Goal: Task Accomplishment & Management: Manage account settings

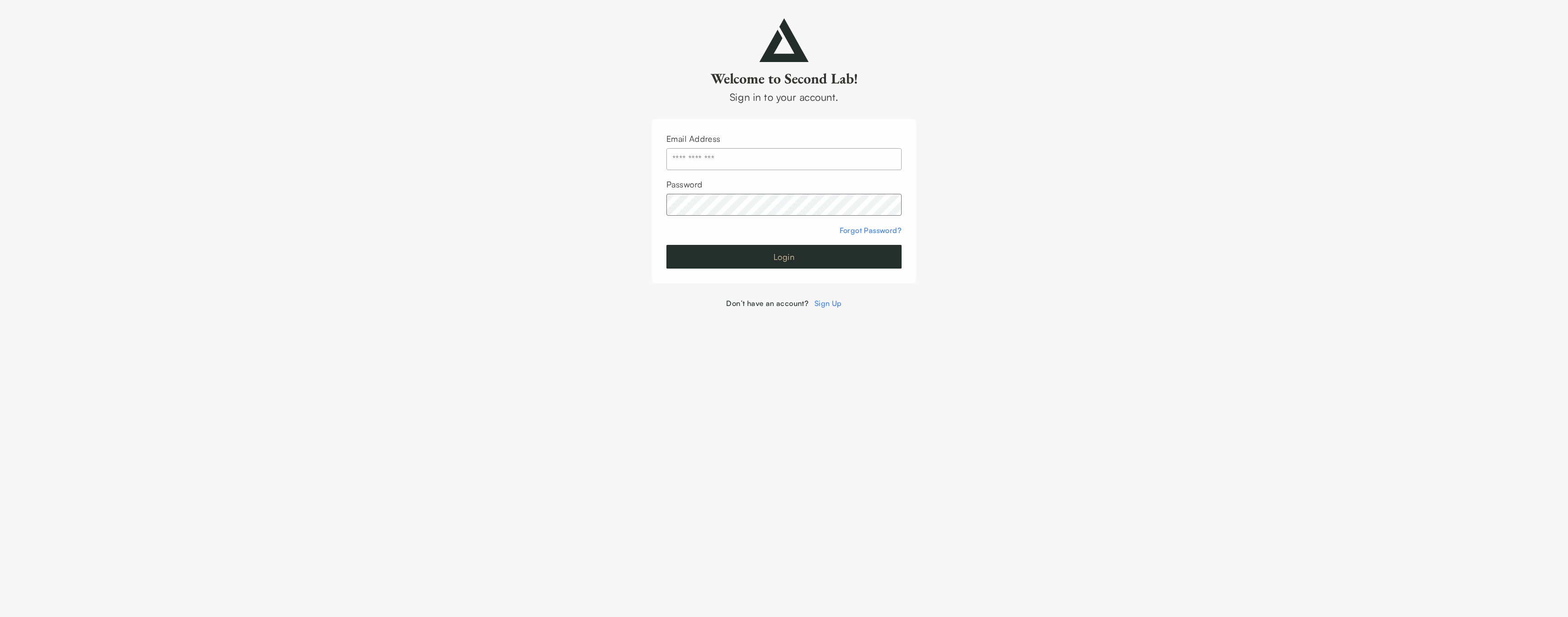
type input "**********"
click at [737, 263] on button "Login" at bounding box center [784, 256] width 235 height 24
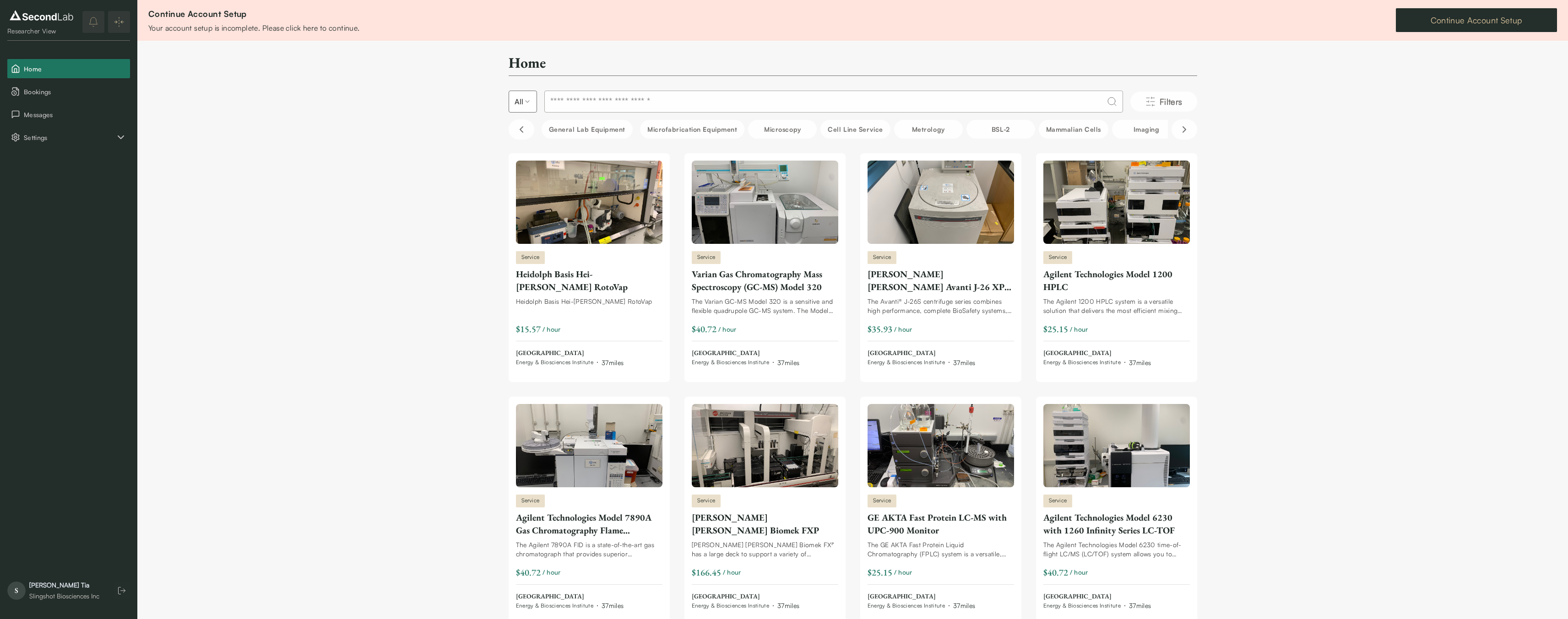
click at [1463, 20] on link "Continue Account Setup" at bounding box center [1476, 20] width 161 height 24
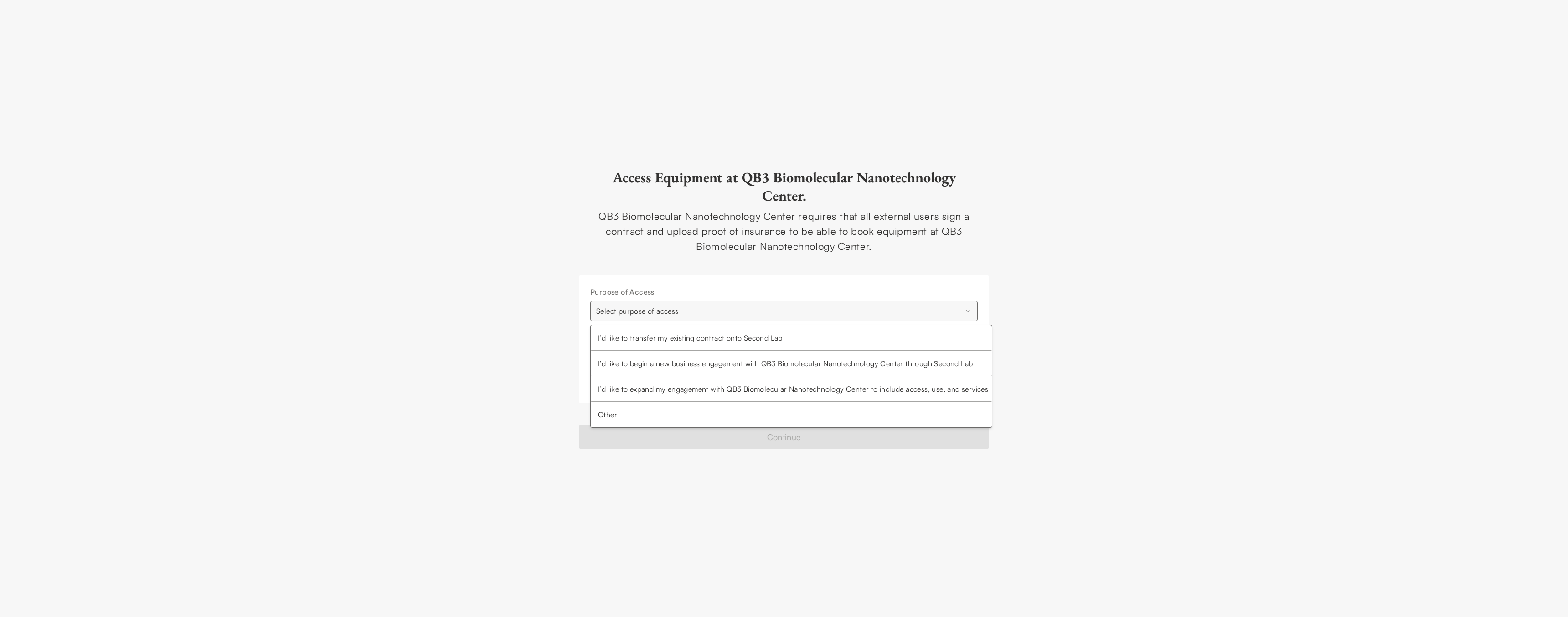
click at [728, 315] on html "**********" at bounding box center [784, 308] width 1568 height 617
select select "**********"
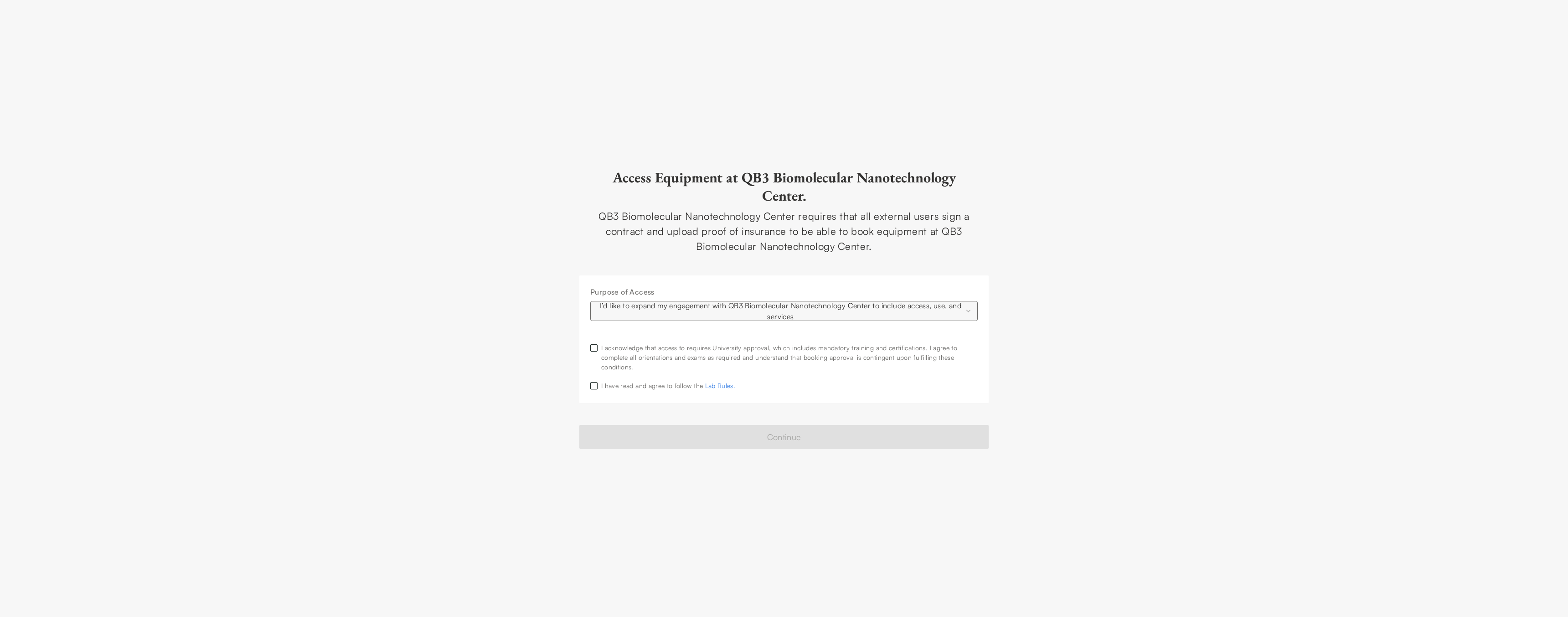
click at [594, 345] on button "button" at bounding box center [594, 347] width 7 height 7
click at [596, 386] on button "button" at bounding box center [594, 385] width 7 height 7
click at [630, 442] on button "Continue" at bounding box center [784, 437] width 409 height 24
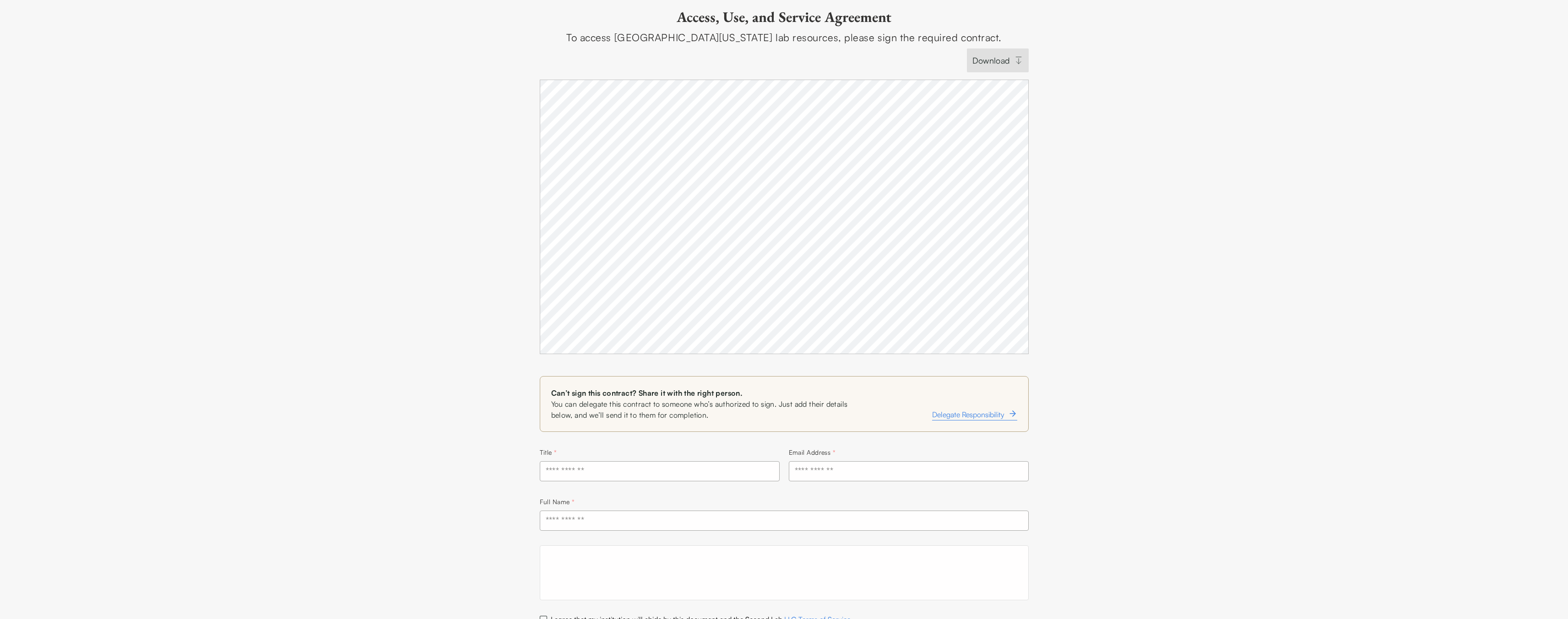
scroll to position [114, 0]
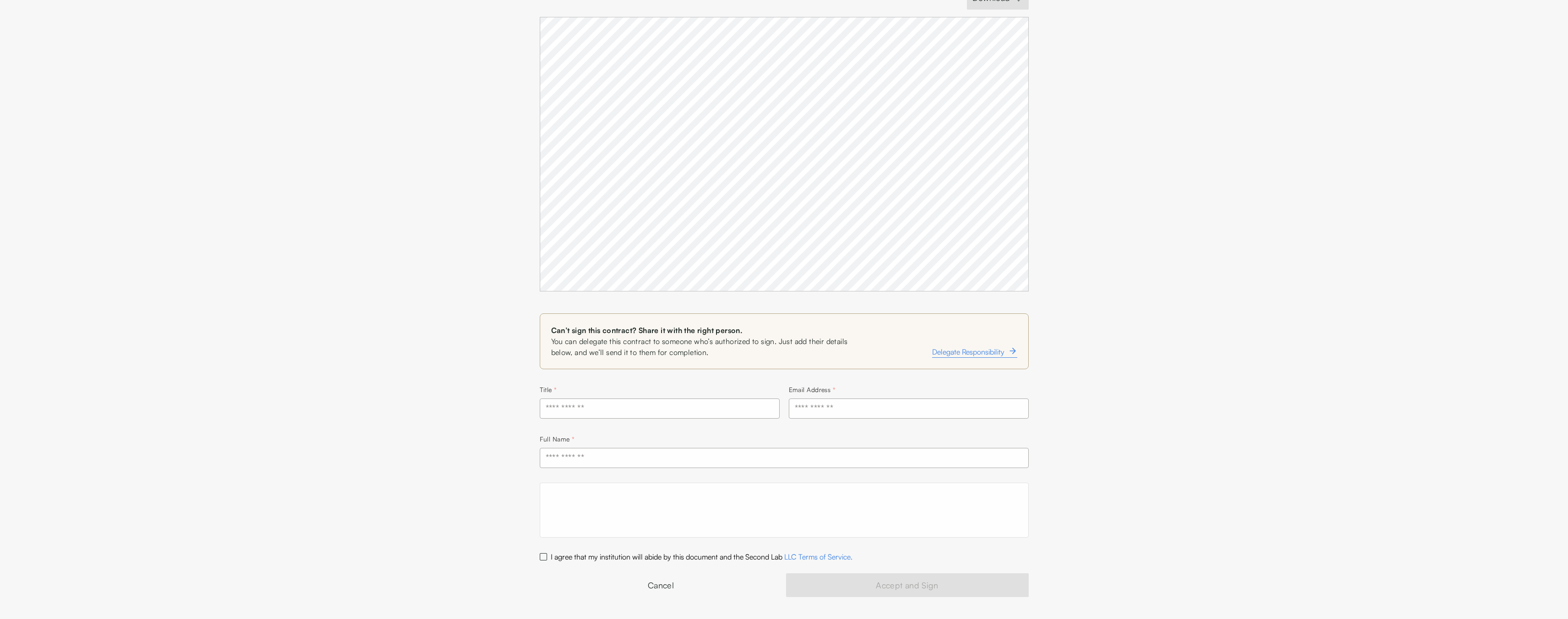
click at [722, 589] on link "Cancel" at bounding box center [661, 586] width 242 height 24
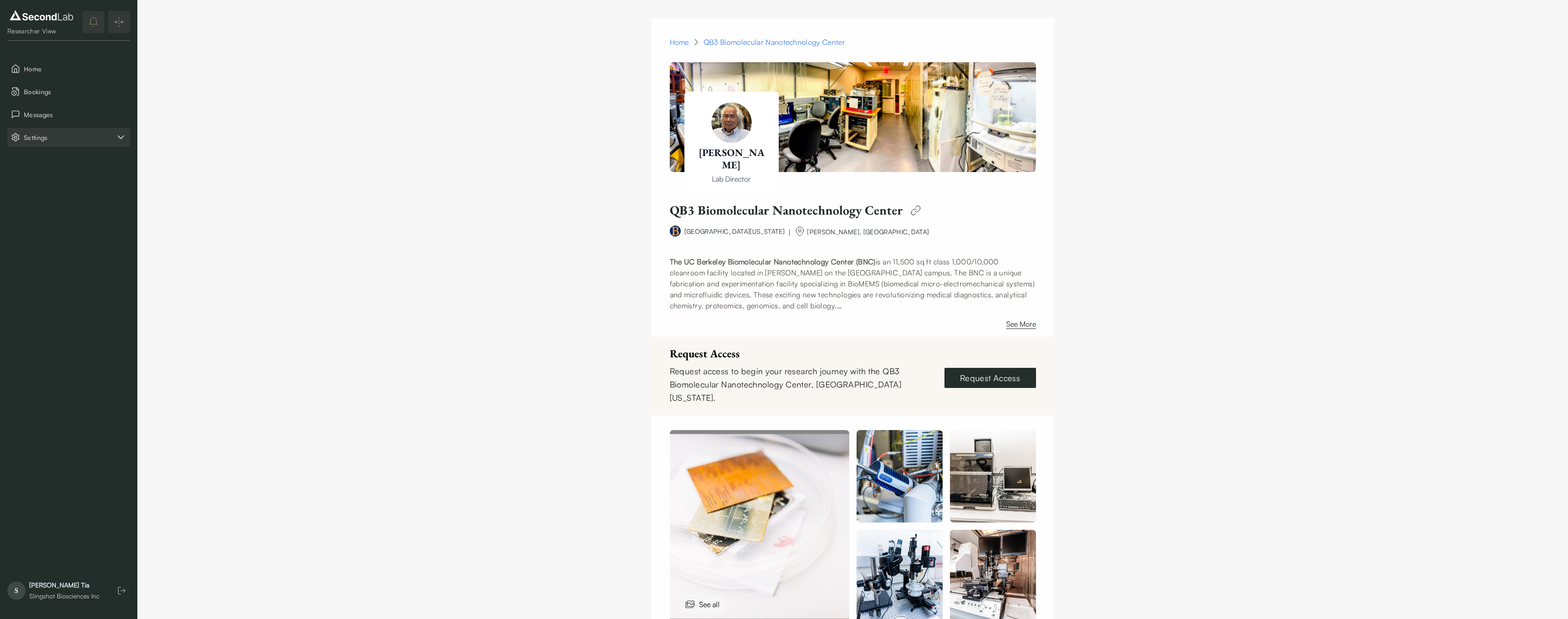
click at [35, 136] on span "Settings" at bounding box center [69, 137] width 91 height 10
click at [47, 164] on button "Company" at bounding box center [68, 160] width 123 height 19
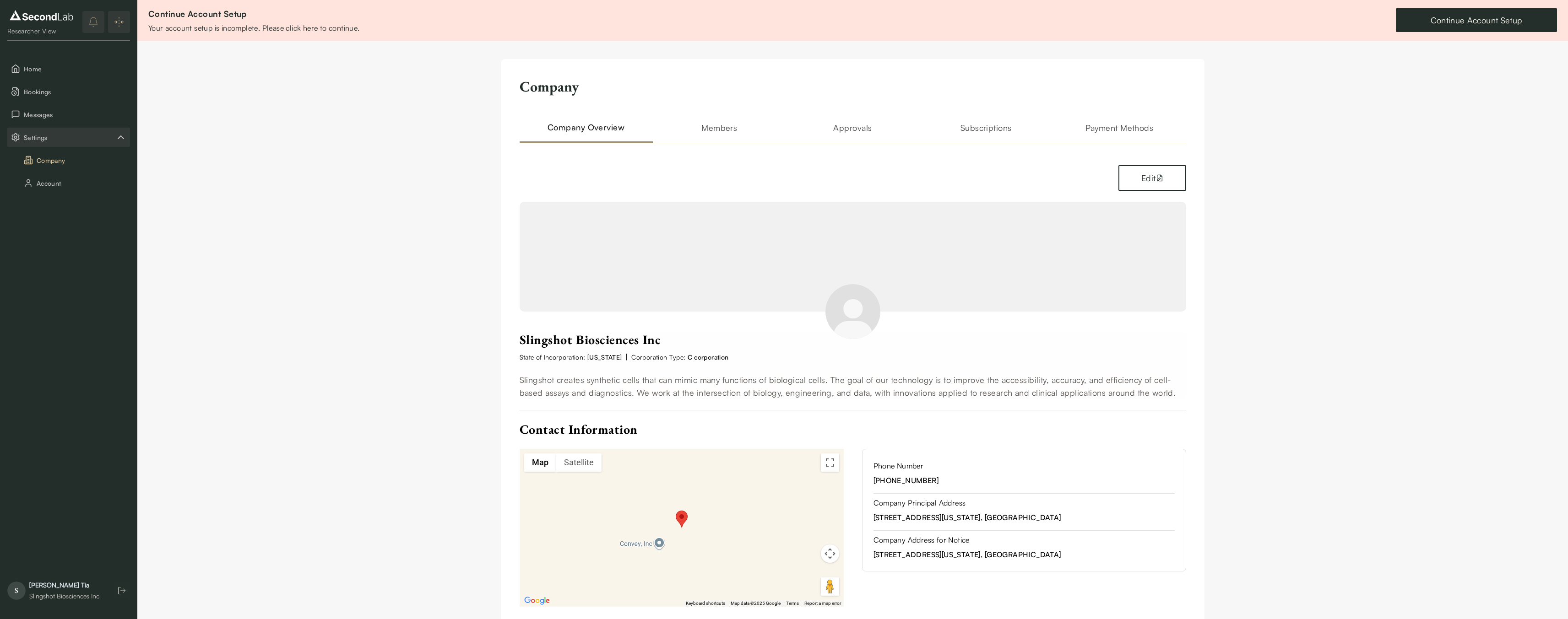
click at [737, 119] on div "Company Company Overview Members Approvals Subscriptions Payment Methods Edit S…" at bounding box center [852, 342] width 703 height 566
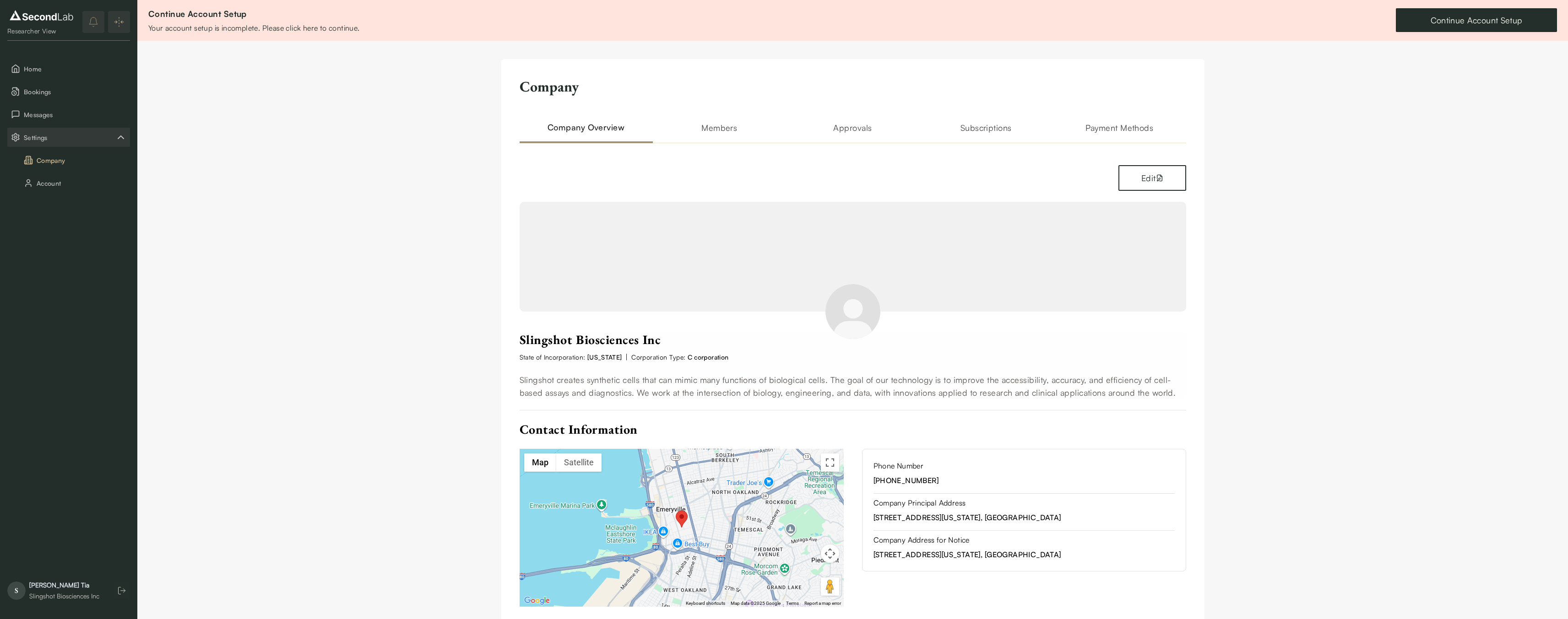
click at [737, 130] on h2 "Members" at bounding box center [719, 132] width 133 height 22
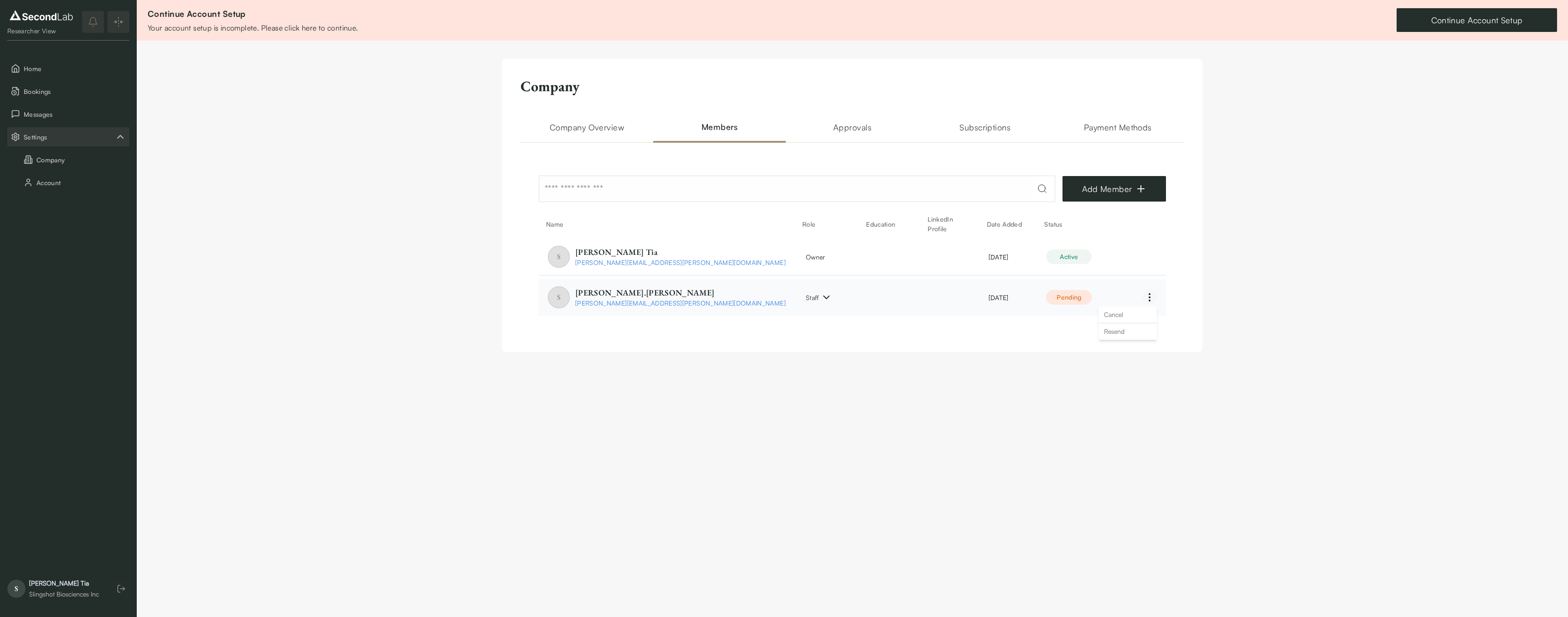
click at [1147, 298] on html "SKIP TO CONTENT Researcher View Home Bookings Messages Settings Company Account…" at bounding box center [784, 185] width 1568 height 370
click at [1116, 334] on div "Resend" at bounding box center [1127, 332] width 58 height 17
click at [44, 68] on span "Home" at bounding box center [75, 69] width 102 height 10
